Goal: Check status: Check status

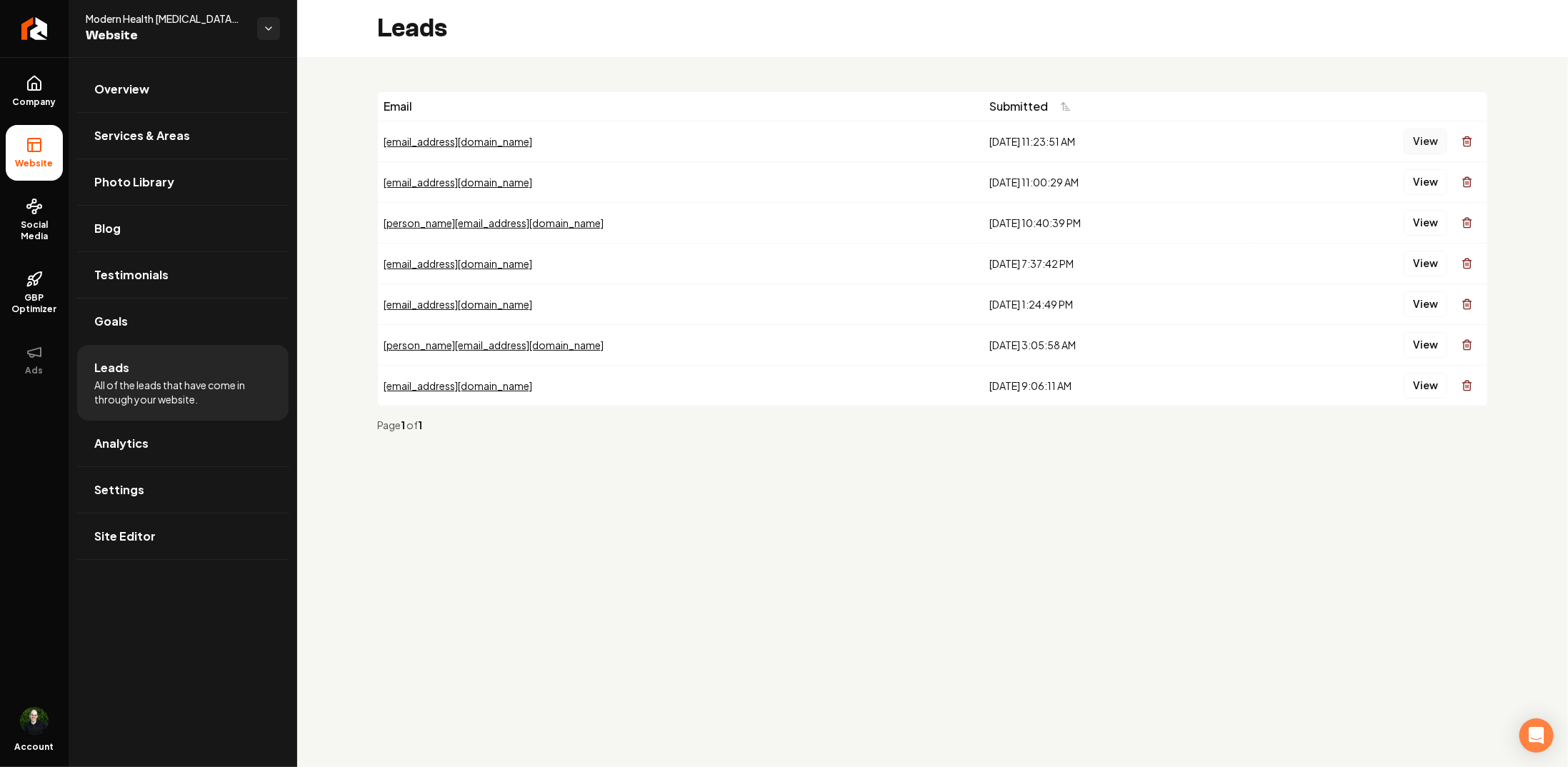
click at [1423, 143] on button "View" at bounding box center [1426, 141] width 44 height 26
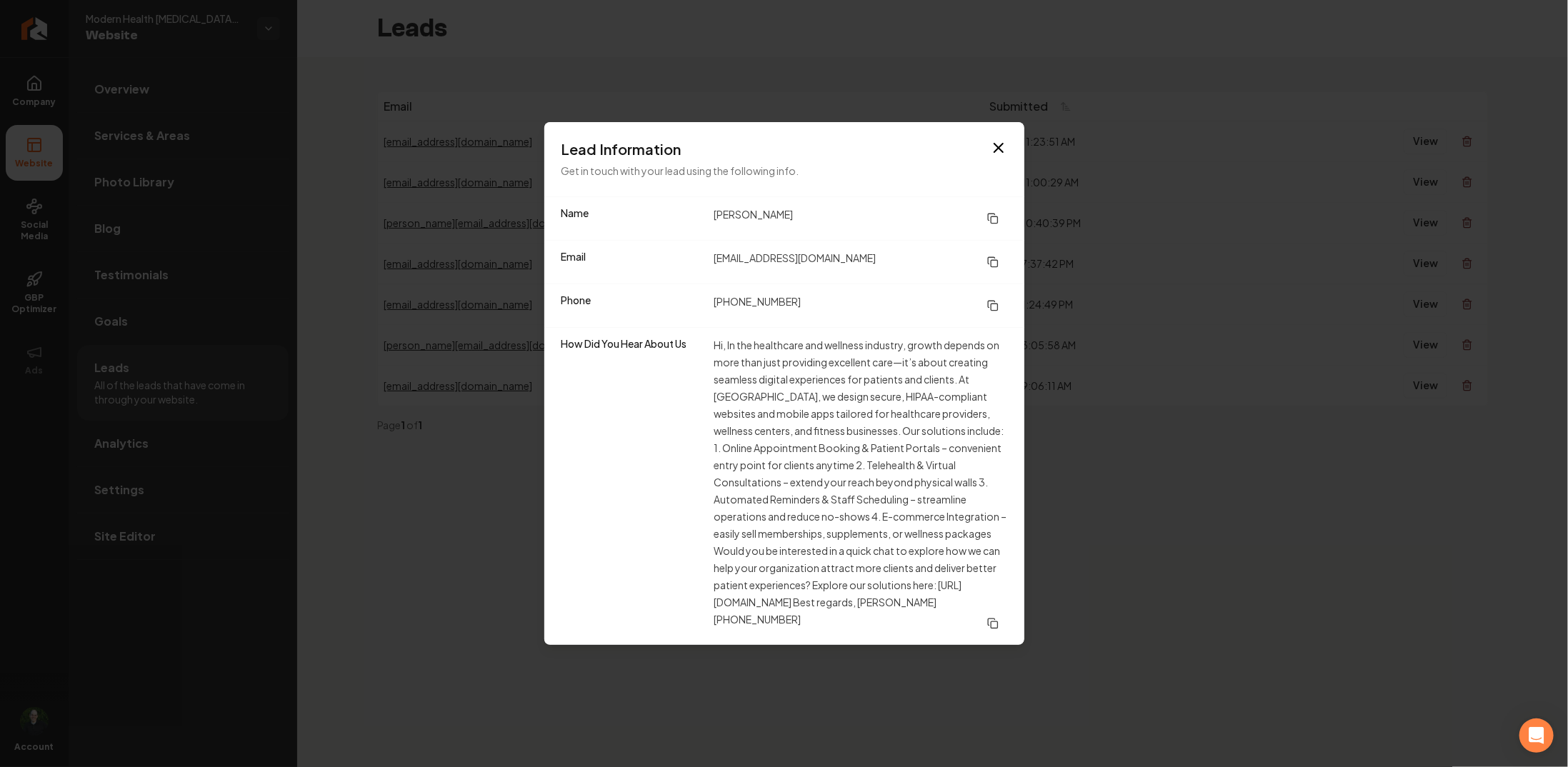
click at [999, 150] on icon "button" at bounding box center [998, 147] width 17 height 17
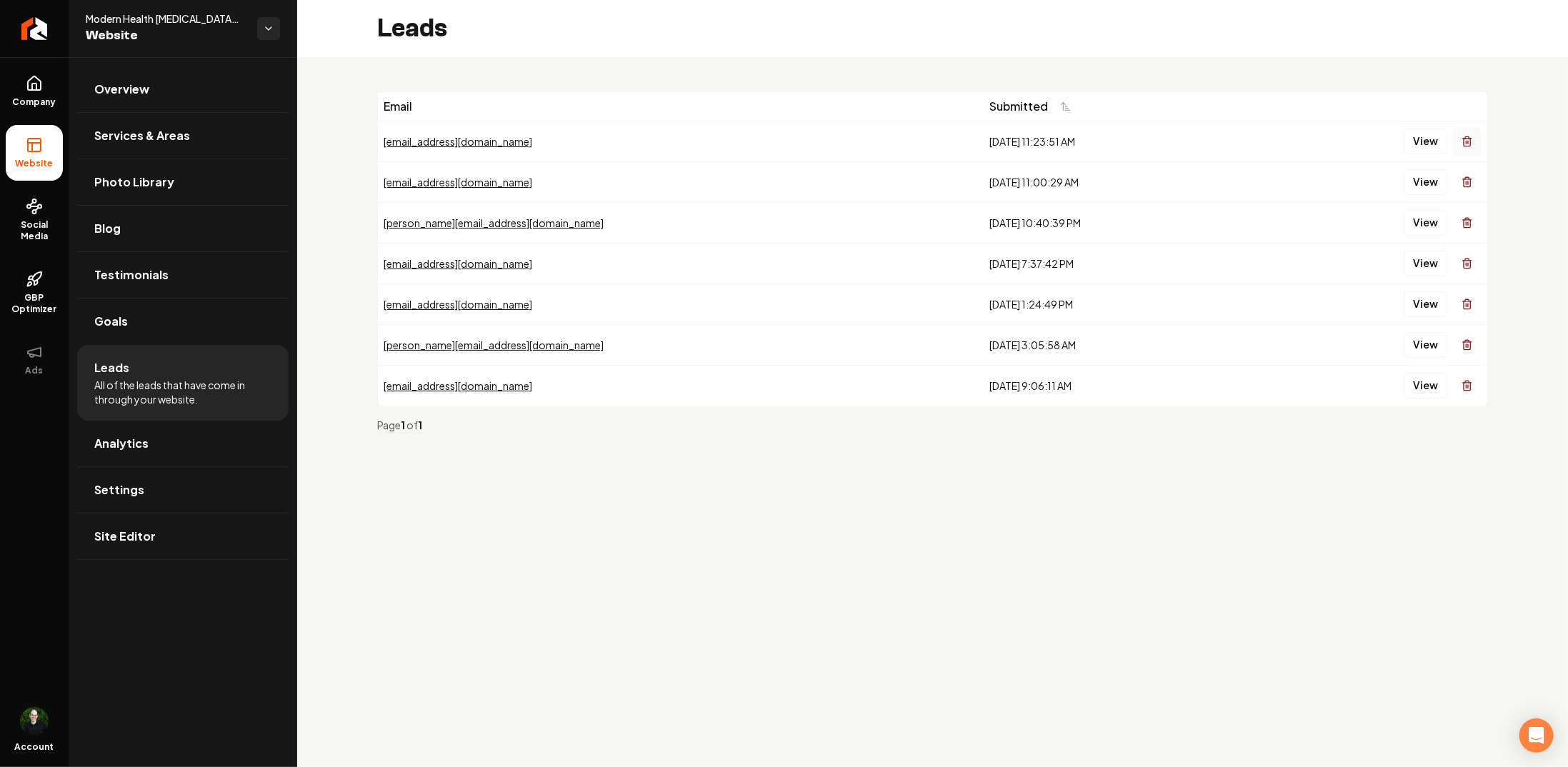
click at [1469, 145] on icon "Main content area" at bounding box center [1467, 142] width 6 height 8
click at [1418, 228] on button "View" at bounding box center [1426, 223] width 44 height 26
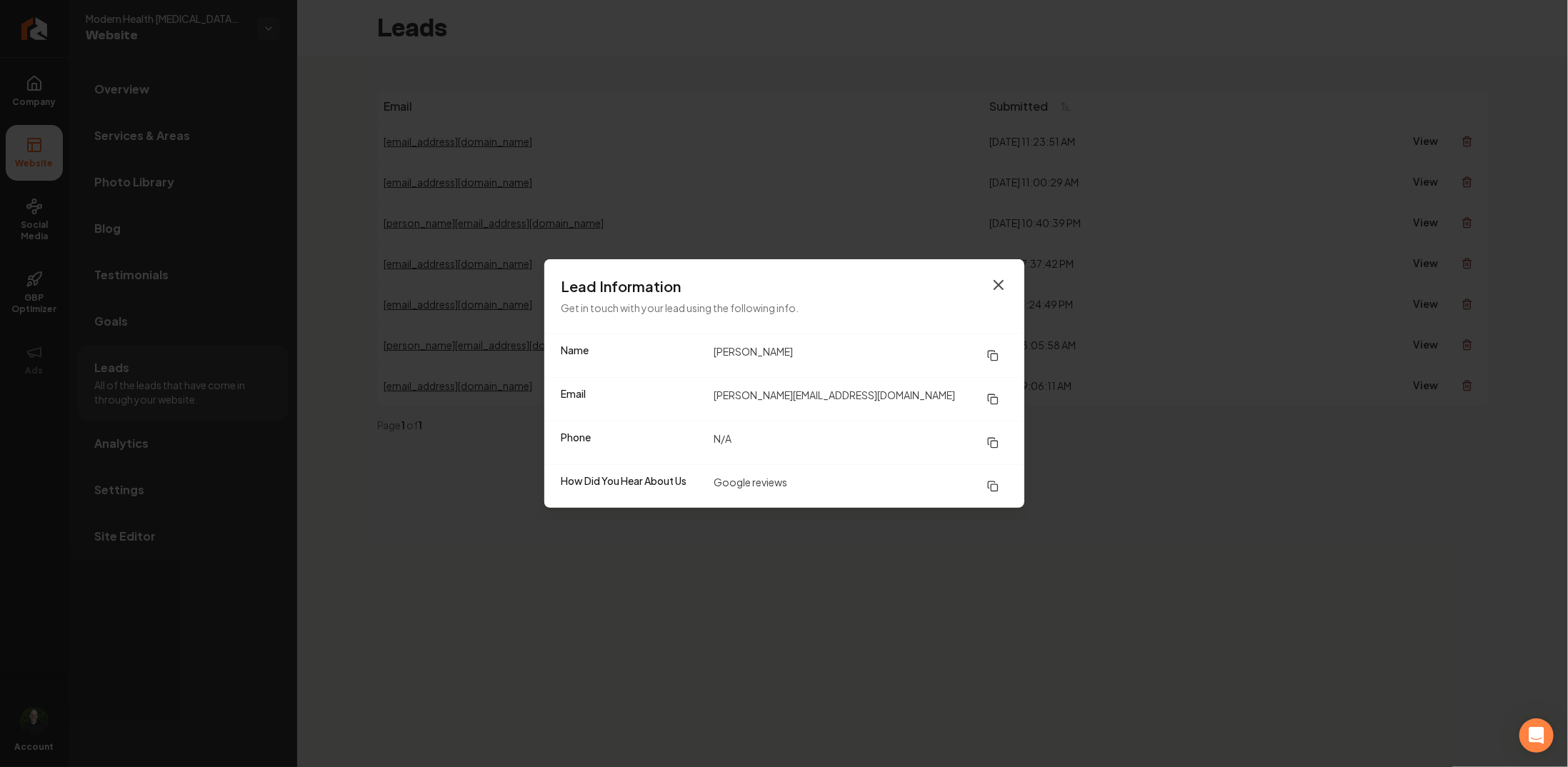
click at [992, 289] on icon "button" at bounding box center [998, 284] width 17 height 17
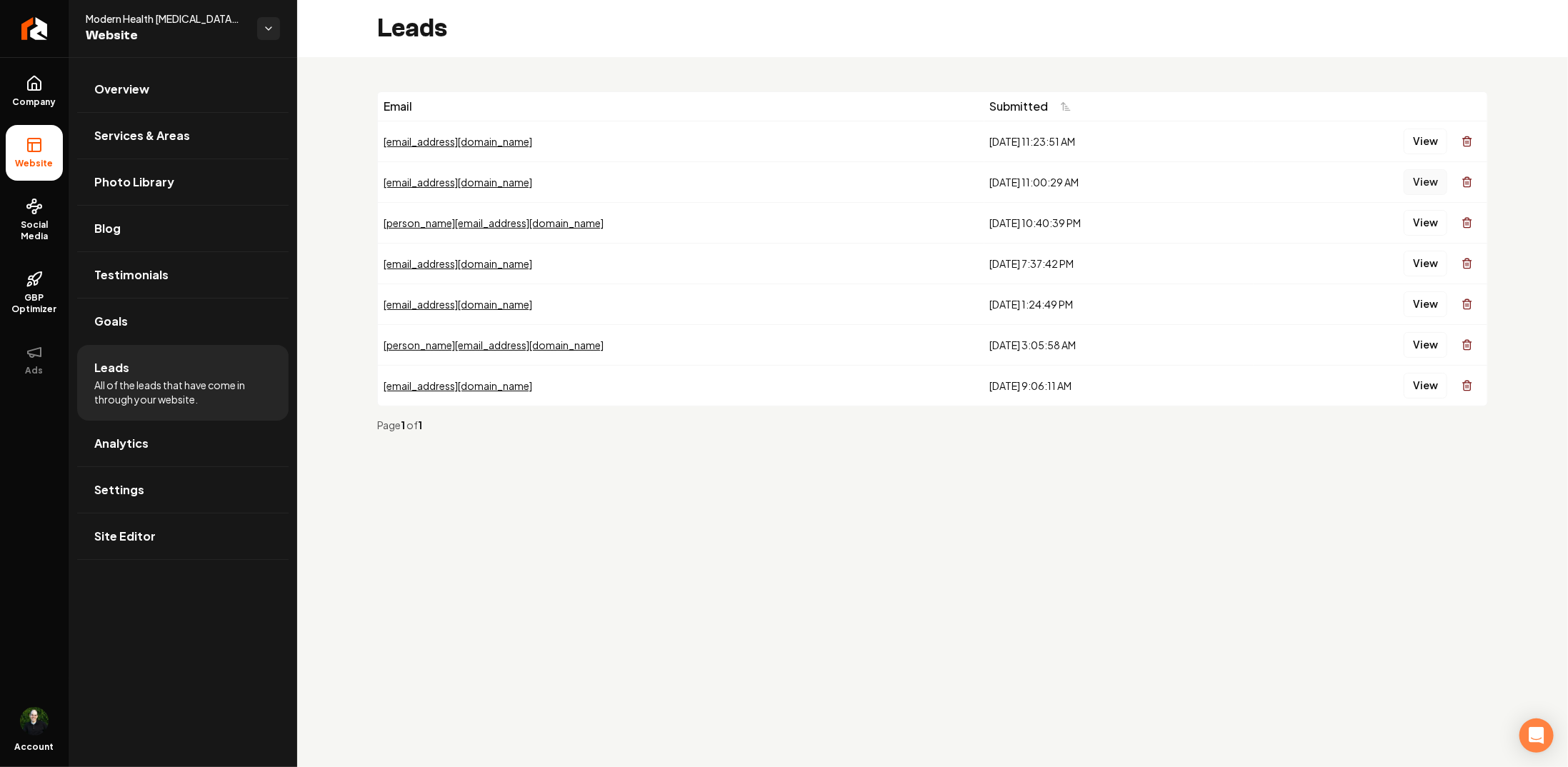
click at [1418, 186] on button "View" at bounding box center [1426, 182] width 44 height 26
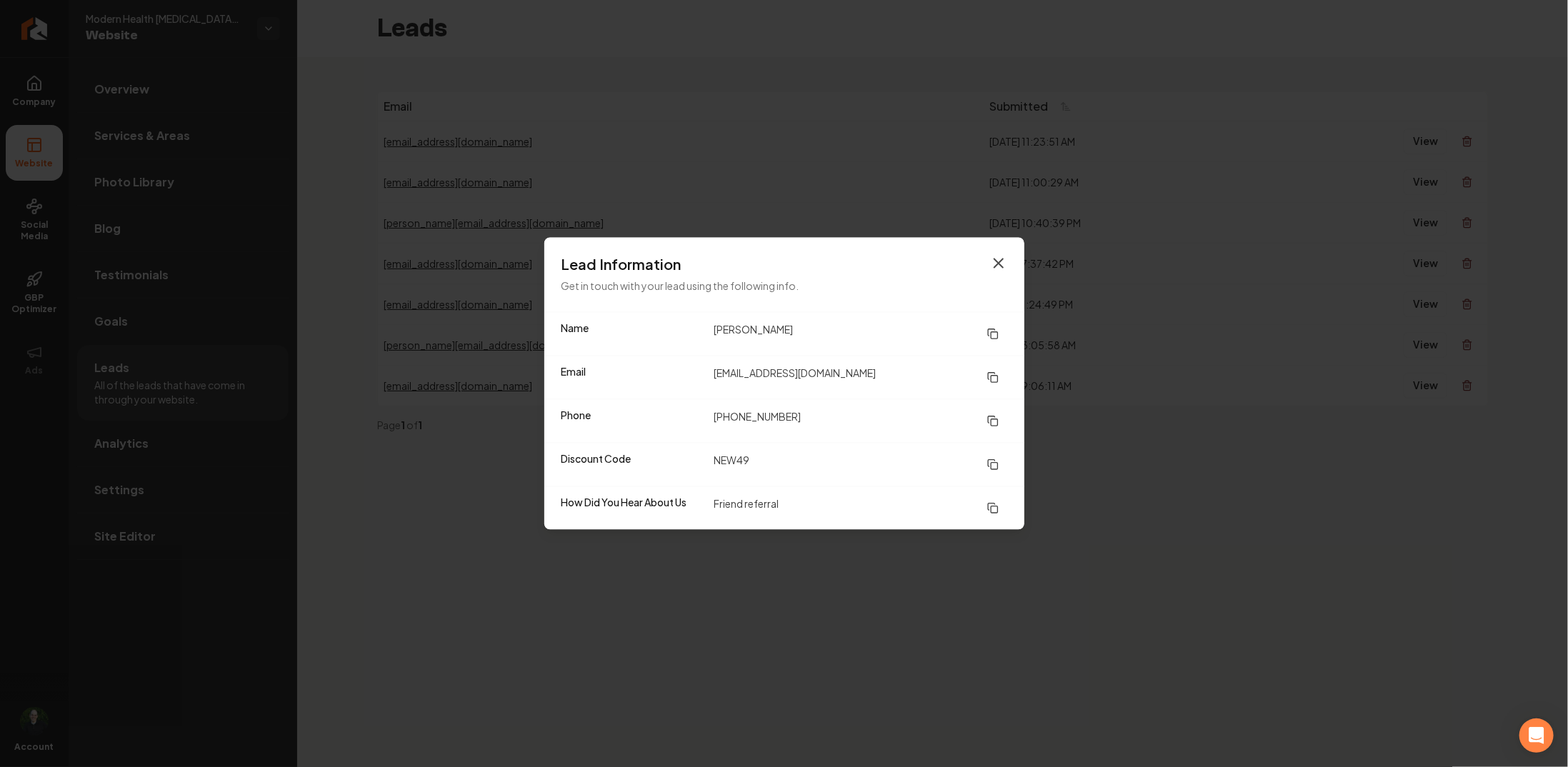
click at [994, 267] on icon "button" at bounding box center [998, 263] width 17 height 17
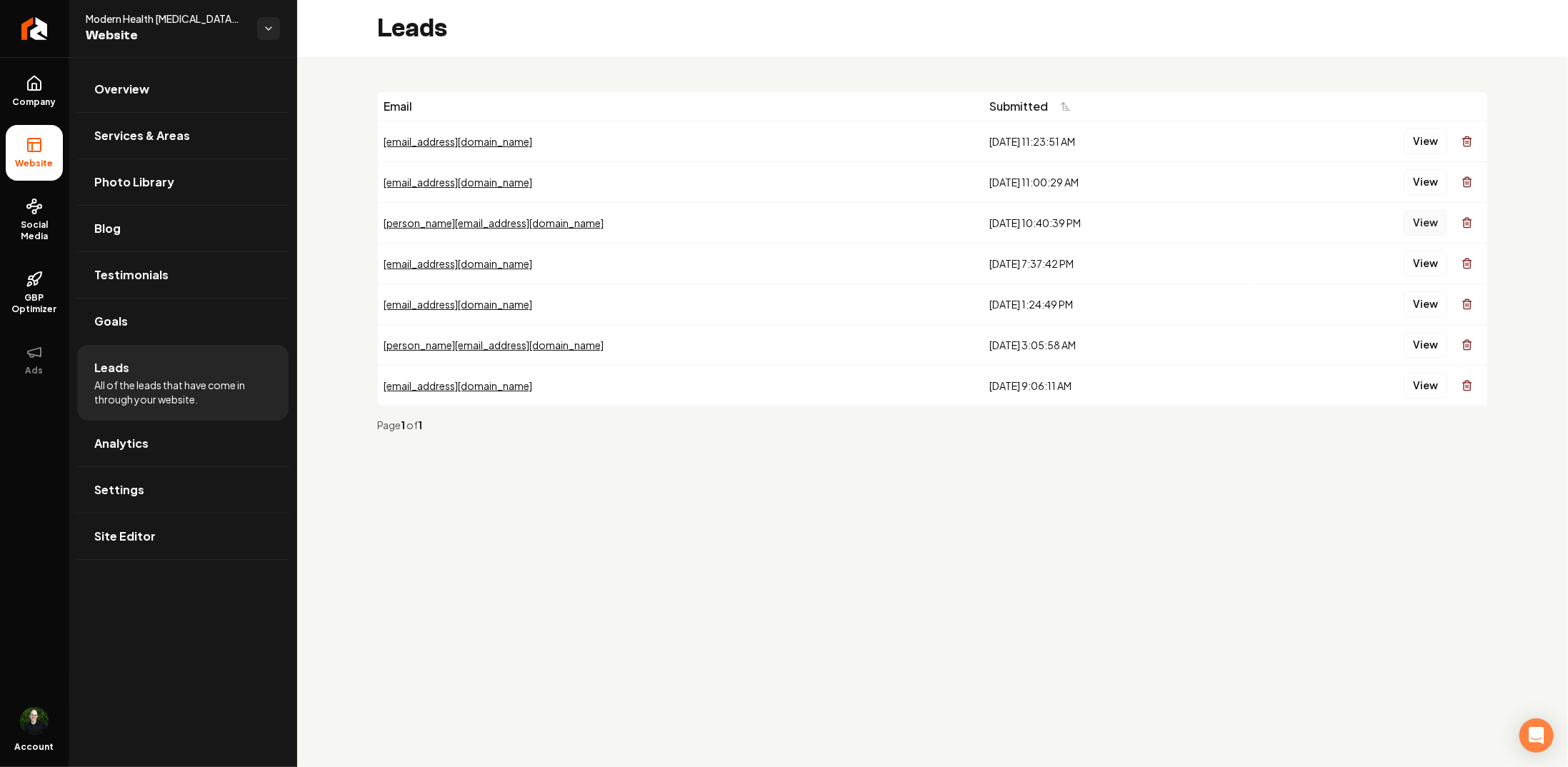
click at [1428, 225] on button "View" at bounding box center [1426, 223] width 44 height 26
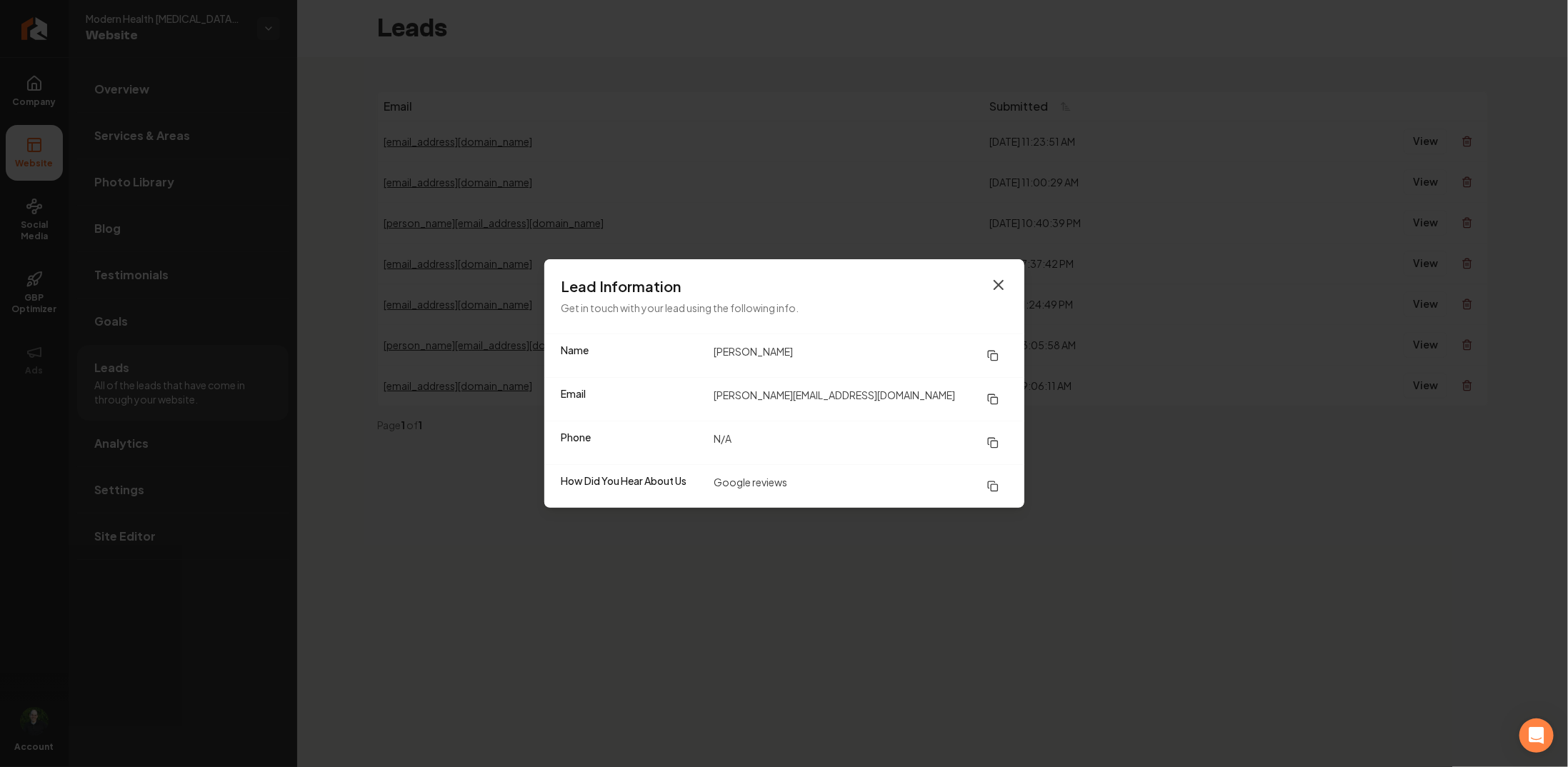
click at [996, 287] on icon "button" at bounding box center [998, 284] width 9 height 9
